Goal: Task Accomplishment & Management: Complete application form

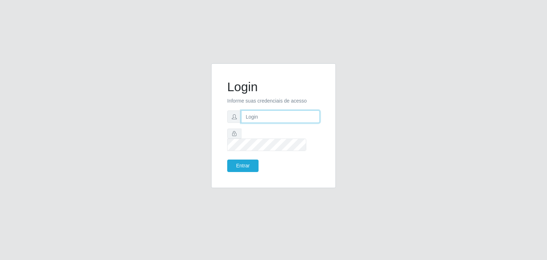
click at [275, 123] on input "text" at bounding box center [280, 116] width 79 height 12
paste input "valescacd@logistica"
type input "valescacd@logistica"
click at [242, 163] on button "Entrar" at bounding box center [242, 166] width 31 height 12
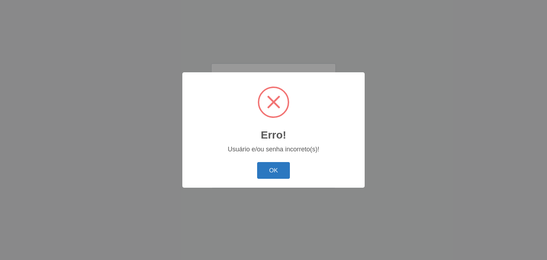
click at [274, 167] on button "OK" at bounding box center [273, 170] width 33 height 17
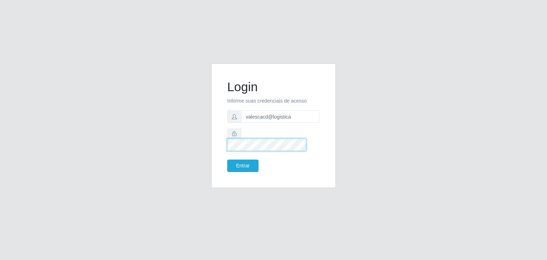
click at [237, 149] on form "Login Informe suas credenciais de acesso valescacd@logistica Entrar" at bounding box center [273, 125] width 93 height 93
click at [247, 164] on div "Login Informe suas credenciais de acesso valescacd@logistica Entrar" at bounding box center [273, 125] width 107 height 107
click at [247, 164] on button "Entrar" at bounding box center [242, 166] width 31 height 12
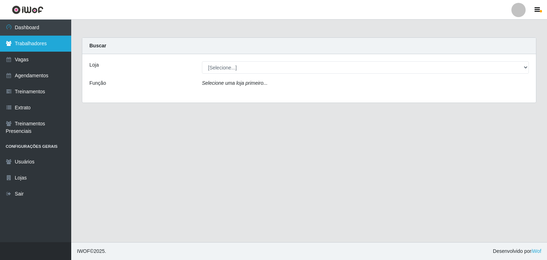
click at [39, 46] on link "Trabalhadores" at bounding box center [35, 44] width 71 height 16
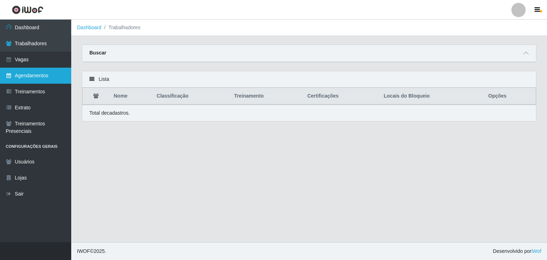
click at [36, 78] on link "Agendamentos" at bounding box center [35, 76] width 71 height 16
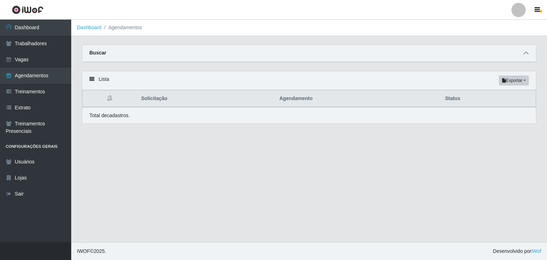
click at [526, 56] on icon at bounding box center [526, 53] width 5 height 5
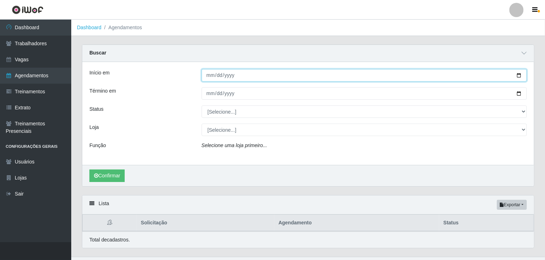
click at [208, 77] on input "Início em" at bounding box center [365, 75] width 326 height 12
type input "[DATE]"
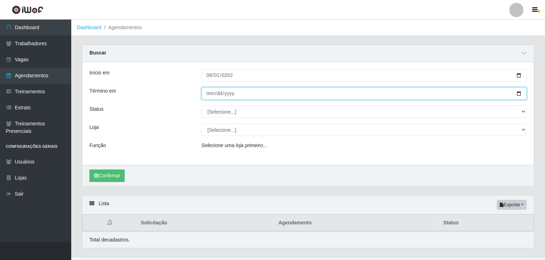
click at [209, 94] on input "Término em" at bounding box center [365, 93] width 326 height 12
type input "[DATE]"
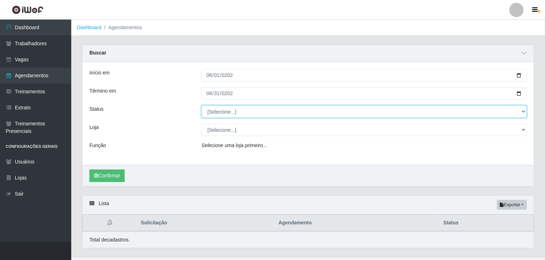
click at [228, 114] on select "[Selecione...] AGENDADO AGUARDANDO LIBERAR EM ANDAMENTO EM REVISÃO FINALIZADO C…" at bounding box center [365, 111] width 326 height 12
select select "FINALIZADO"
click at [202, 105] on select "[Selecione...] AGENDADO AGUARDANDO LIBERAR EM ANDAMENTO EM REVISÃO FINALIZADO C…" at bounding box center [365, 111] width 326 height 12
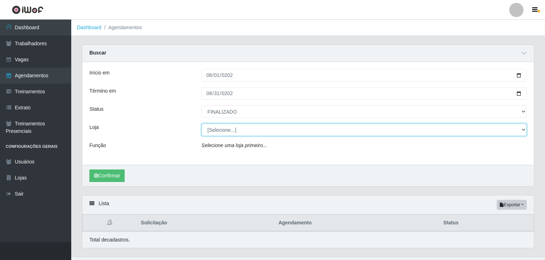
click at [233, 133] on select "[Selecione...] Rede Compras - CD Logistica" at bounding box center [365, 130] width 326 height 12
select select "429"
click at [202, 124] on select "[Selecione...] Rede Compras - CD Logistica" at bounding box center [365, 130] width 326 height 12
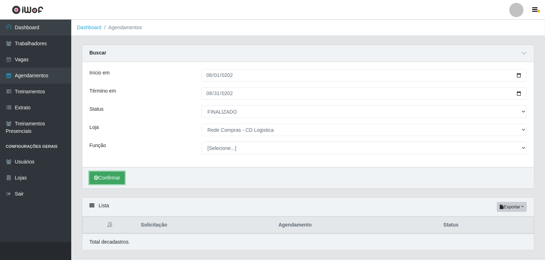
click at [117, 177] on button "Confirmar" at bounding box center [106, 178] width 35 height 12
